Goal: Task Accomplishment & Management: Use online tool/utility

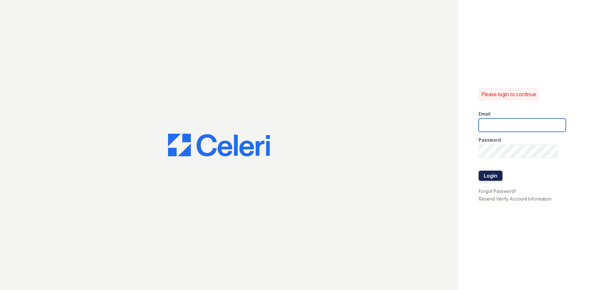
type input "[EMAIL_ADDRESS][DOMAIN_NAME]"
click at [487, 173] on button "Login" at bounding box center [490, 175] width 24 height 10
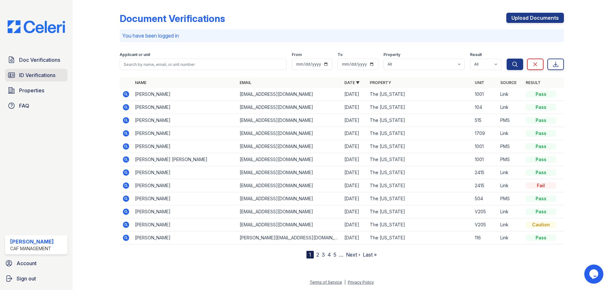
click at [53, 73] on span "ID Verifications" at bounding box center [37, 75] width 36 height 8
